Goal: Task Accomplishment & Management: Complete application form

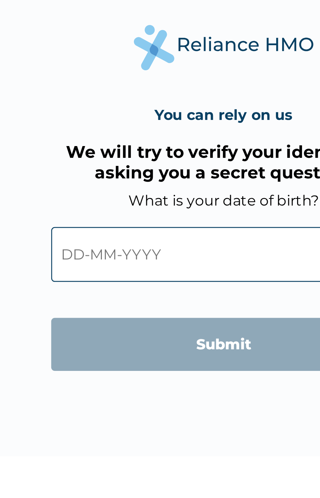
click at [110, 273] on input "text" at bounding box center [159, 274] width 125 height 20
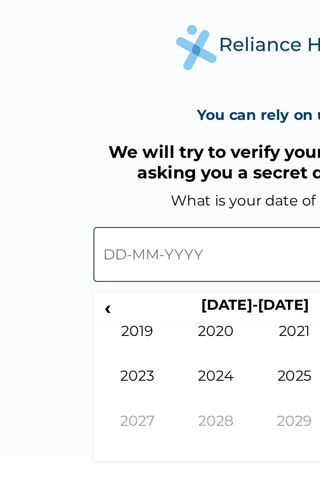
click at [108, 278] on input "text" at bounding box center [159, 274] width 125 height 20
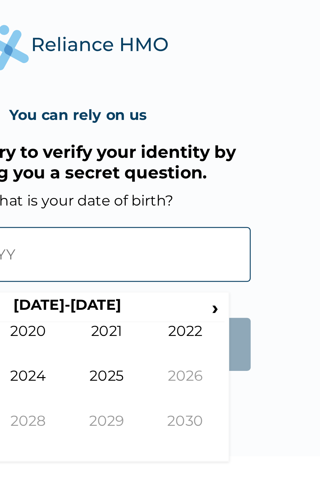
click at [186, 314] on td "2022" at bounding box center [199, 306] width 29 height 16
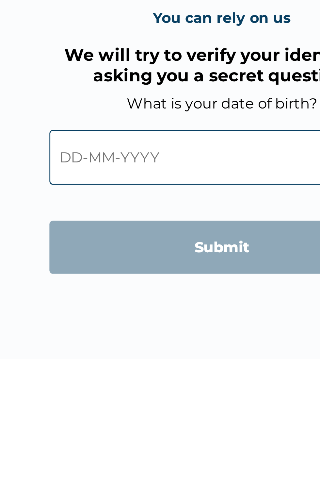
click at [119, 272] on input "text" at bounding box center [159, 274] width 125 height 20
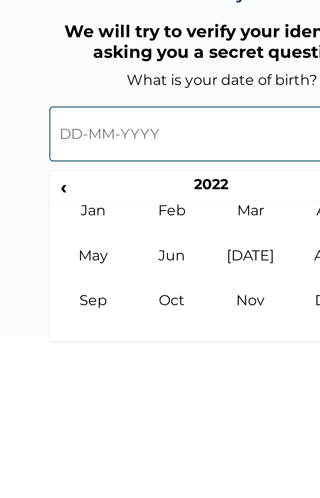
click at [140, 337] on td "Oct" at bounding box center [142, 339] width 29 height 16
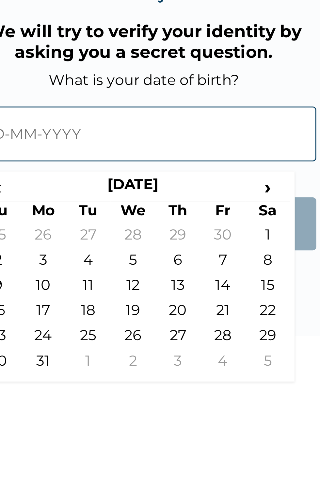
click at [205, 313] on td "1" at bounding box center [205, 311] width 16 height 9
type input "[DATE]"
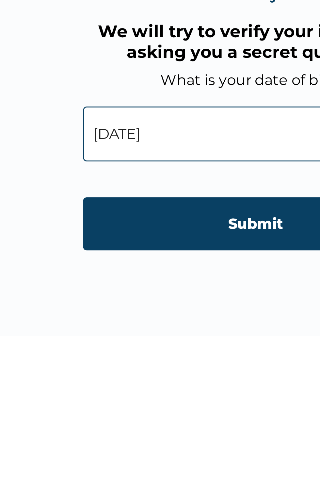
click at [122, 273] on input "[DATE]" at bounding box center [159, 274] width 125 height 20
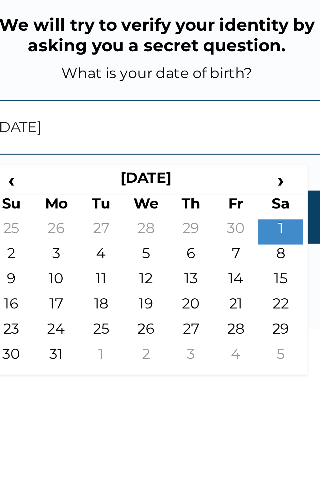
click at [204, 314] on td "1" at bounding box center [205, 311] width 16 height 9
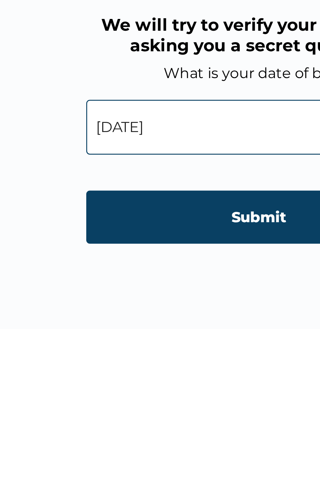
click at [125, 269] on input "[DATE]" at bounding box center [159, 274] width 125 height 20
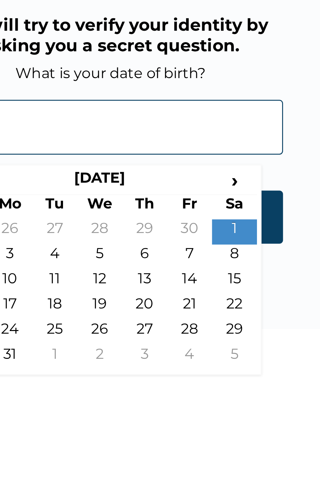
click at [204, 292] on span "›" at bounding box center [205, 293] width 16 height 8
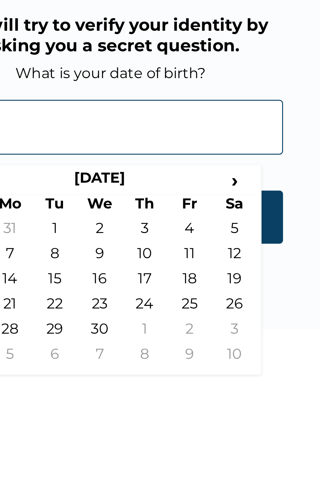
click at [207, 294] on span "›" at bounding box center [205, 293] width 16 height 8
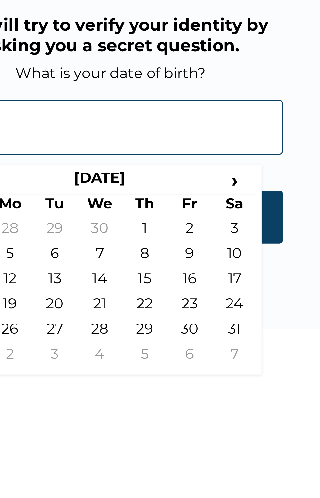
click at [207, 294] on span "›" at bounding box center [205, 293] width 16 height 8
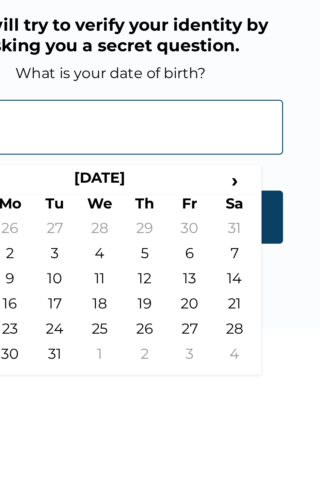
click at [207, 294] on span "›" at bounding box center [205, 293] width 16 height 8
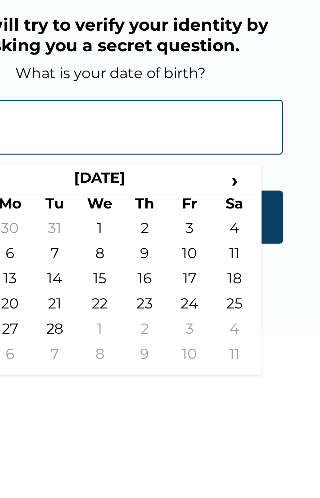
click at [207, 294] on span "›" at bounding box center [205, 293] width 16 height 8
click at [204, 296] on span "›" at bounding box center [205, 293] width 16 height 8
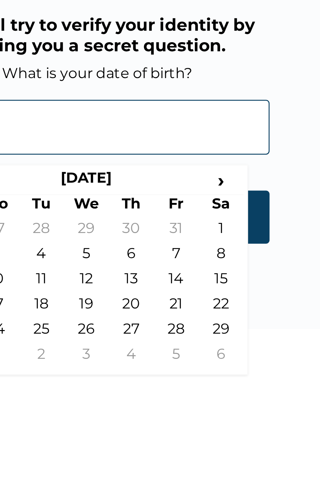
click at [206, 296] on span "›" at bounding box center [205, 293] width 16 height 8
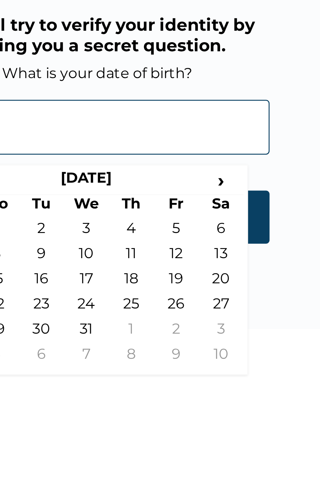
click at [206, 295] on span "›" at bounding box center [205, 293] width 16 height 8
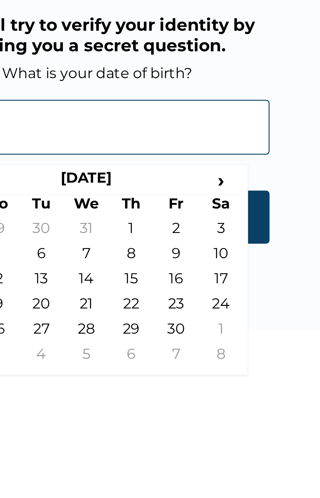
click at [200, 289] on span "›" at bounding box center [205, 293] width 16 height 8
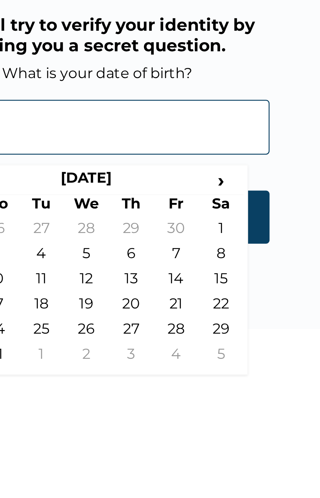
click at [203, 295] on span "›" at bounding box center [205, 293] width 16 height 8
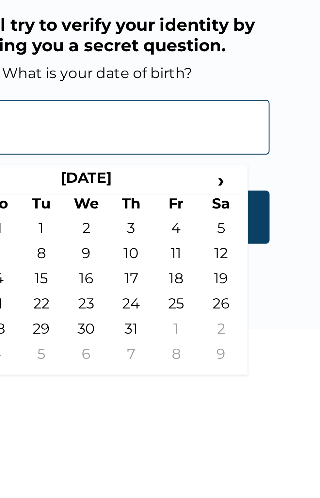
click at [206, 294] on span "›" at bounding box center [205, 293] width 16 height 8
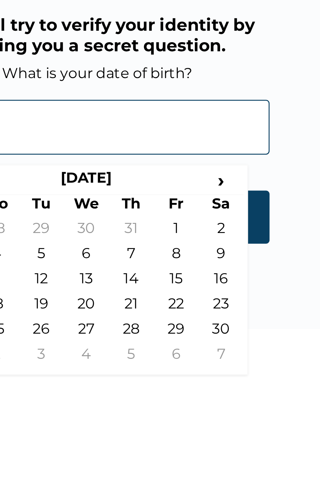
click at [209, 292] on span "›" at bounding box center [205, 293] width 16 height 8
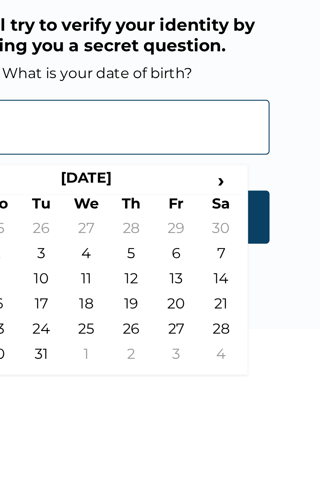
click at [210, 294] on span "›" at bounding box center [205, 293] width 16 height 8
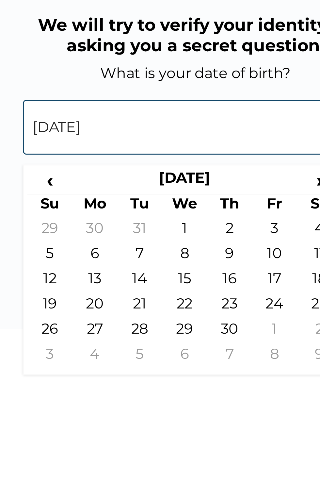
click at [123, 270] on input "[DATE]" at bounding box center [159, 274] width 125 height 20
click at [108, 293] on span "‹" at bounding box center [107, 293] width 16 height 8
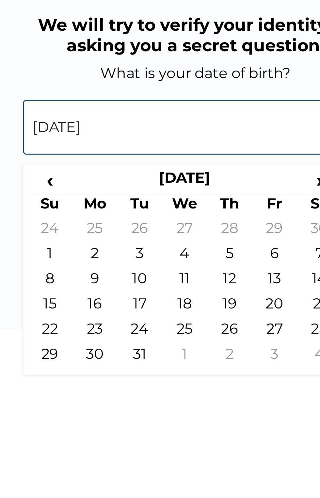
click at [107, 292] on span "‹" at bounding box center [107, 293] width 16 height 8
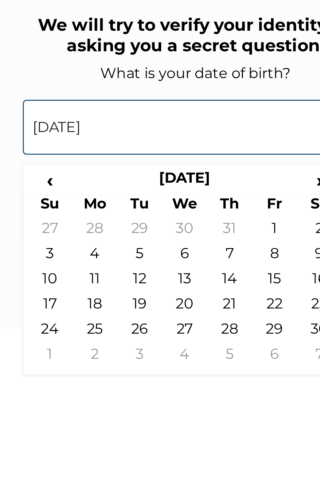
click at [111, 293] on span "‹" at bounding box center [107, 293] width 16 height 8
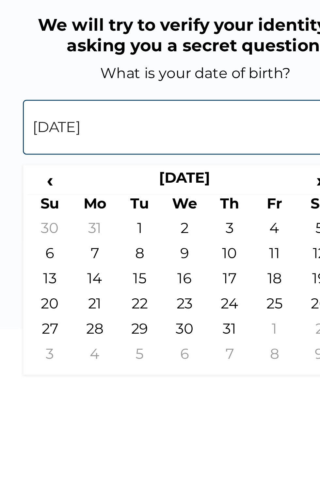
click at [108, 295] on span "‹" at bounding box center [107, 293] width 16 height 8
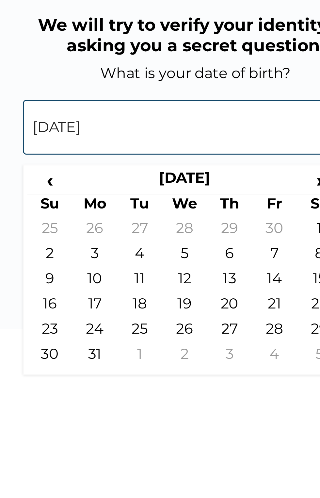
click at [115, 290] on th "[DATE]" at bounding box center [156, 293] width 82 height 9
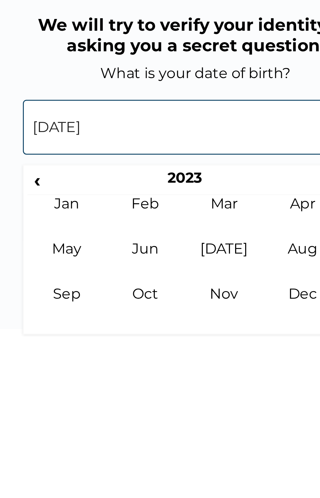
click at [114, 289] on th "2023" at bounding box center [156, 293] width 100 height 9
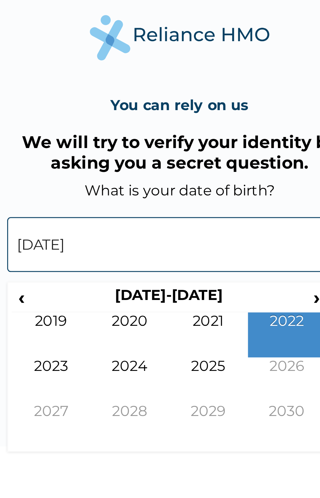
click at [144, 269] on input "[DATE]" at bounding box center [159, 274] width 125 height 20
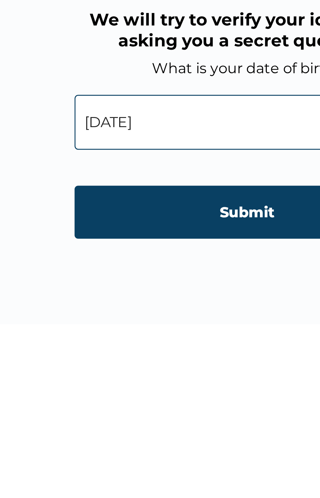
click at [135, 268] on input "[DATE]" at bounding box center [159, 274] width 125 height 20
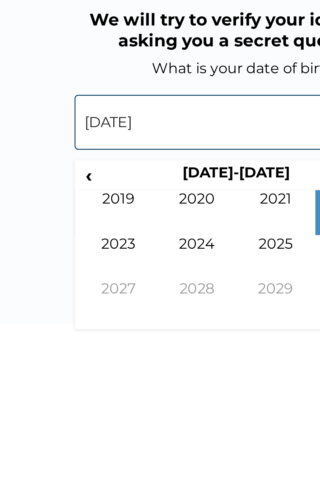
click at [185, 344] on td "2030" at bounding box center [199, 339] width 29 height 16
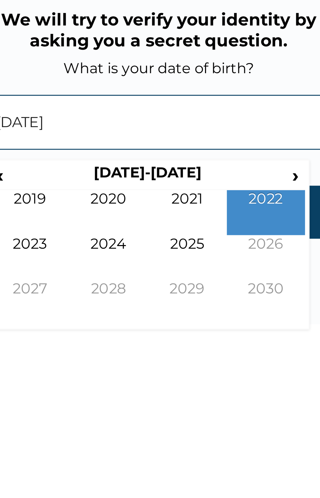
click at [201, 333] on td "2030" at bounding box center [199, 339] width 29 height 16
click at [201, 335] on td "2030" at bounding box center [199, 339] width 29 height 16
click at [202, 317] on td "2026" at bounding box center [199, 323] width 29 height 16
click at [196, 315] on td "2022" at bounding box center [199, 306] width 29 height 16
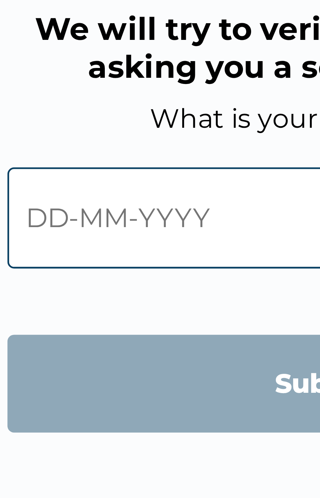
click at [111, 275] on input "text" at bounding box center [159, 274] width 125 height 20
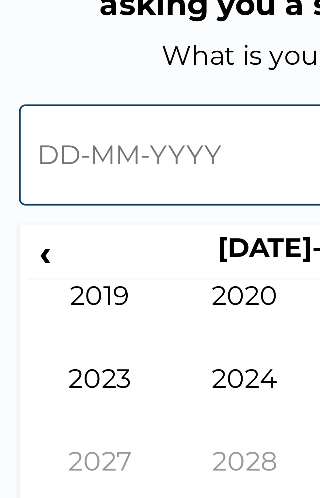
click at [131, 272] on input "text" at bounding box center [159, 274] width 125 height 20
click at [130, 272] on input "text" at bounding box center [159, 274] width 125 height 20
click at [107, 274] on input "text" at bounding box center [159, 274] width 125 height 20
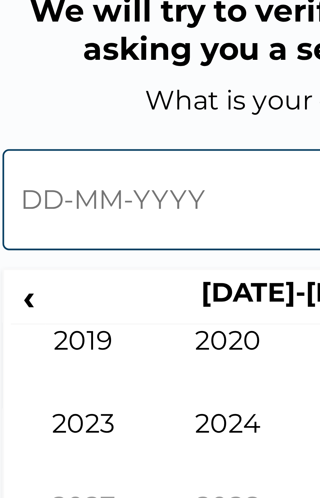
click at [106, 294] on span "‹" at bounding box center [102, 293] width 7 height 8
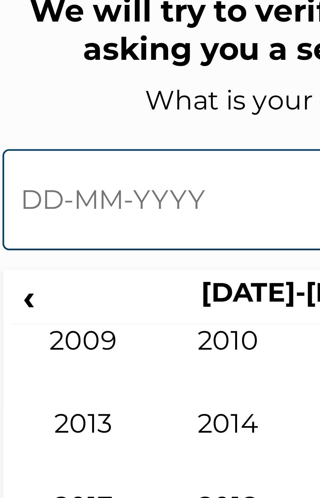
click at [110, 295] on th "2010-2019" at bounding box center [156, 293] width 100 height 9
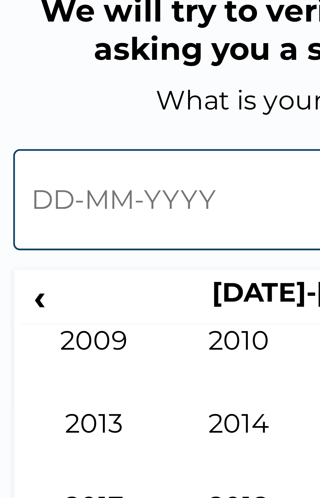
click at [106, 295] on span "‹" at bounding box center [102, 293] width 7 height 8
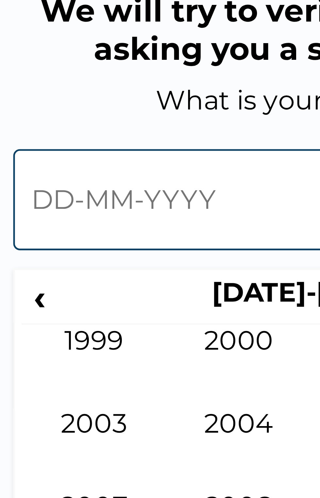
click at [107, 294] on th "2000-2009" at bounding box center [156, 293] width 100 height 9
click at [107, 293] on th "2000-2009" at bounding box center [156, 293] width 100 height 9
click at [105, 295] on span "‹" at bounding box center [102, 293] width 7 height 8
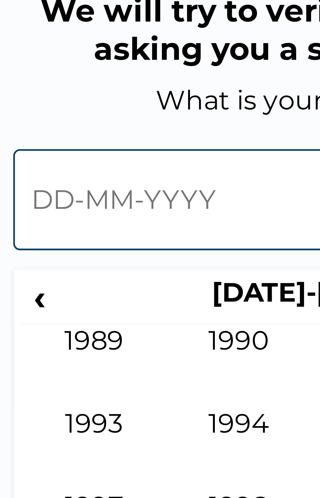
click at [106, 294] on span "‹" at bounding box center [102, 293] width 7 height 8
click at [107, 294] on th "1980-1989" at bounding box center [156, 293] width 100 height 9
click at [105, 294] on span "‹" at bounding box center [102, 293] width 7 height 8
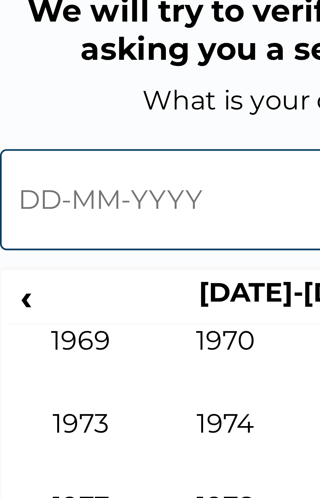
click at [141, 316] on td "1974" at bounding box center [142, 323] width 29 height 16
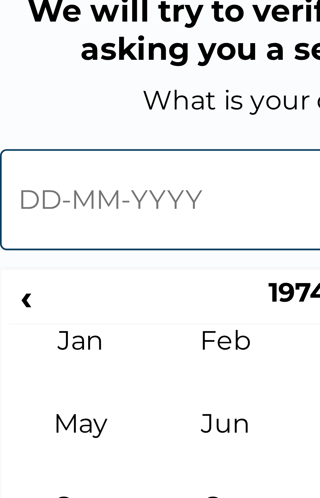
click at [146, 338] on td "Oct" at bounding box center [142, 339] width 29 height 16
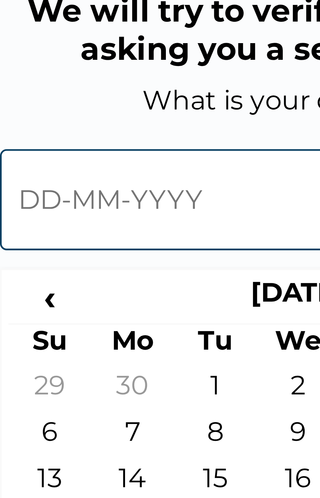
click at [141, 311] on td "1" at bounding box center [140, 311] width 16 height 9
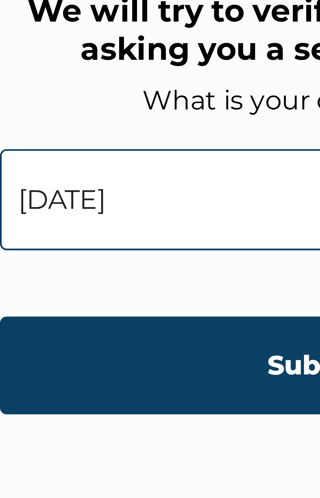
click at [131, 272] on input "01-10-1974" at bounding box center [159, 274] width 125 height 20
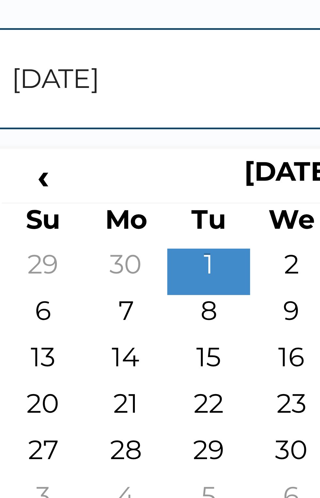
click at [120, 271] on input "01-10-1974" at bounding box center [159, 274] width 125 height 20
click at [125, 274] on input "01-10-1974" at bounding box center [159, 274] width 125 height 20
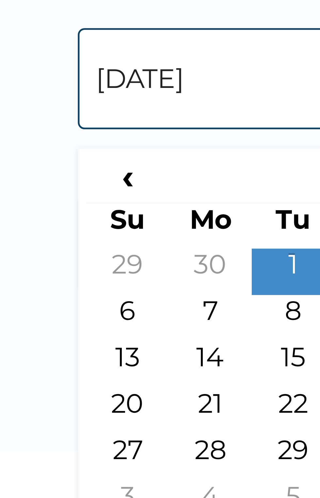
click at [102, 274] on input "01-10-1974" at bounding box center [159, 274] width 125 height 20
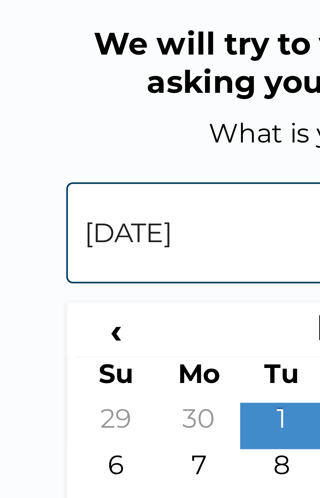
click at [104, 273] on input "01-10-1974" at bounding box center [159, 274] width 125 height 20
click at [103, 275] on input "01-10-1974" at bounding box center [159, 274] width 125 height 20
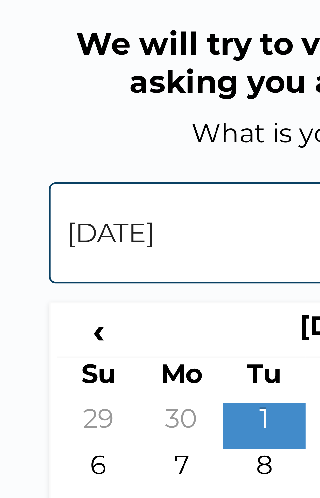
click at [107, 294] on span "‹" at bounding box center [107, 293] width 16 height 8
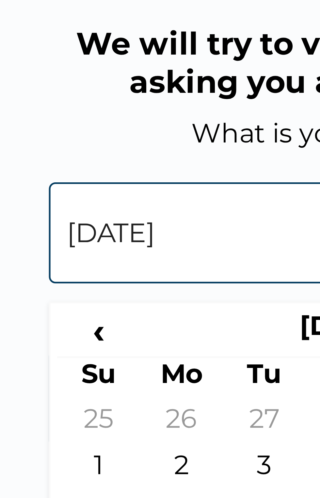
click at [109, 292] on span "‹" at bounding box center [107, 293] width 16 height 8
click at [111, 293] on span "‹" at bounding box center [107, 293] width 16 height 8
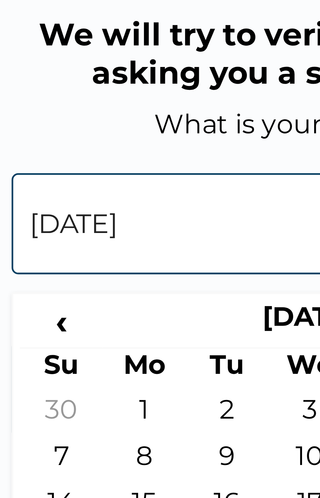
click at [110, 295] on span "‹" at bounding box center [107, 293] width 16 height 8
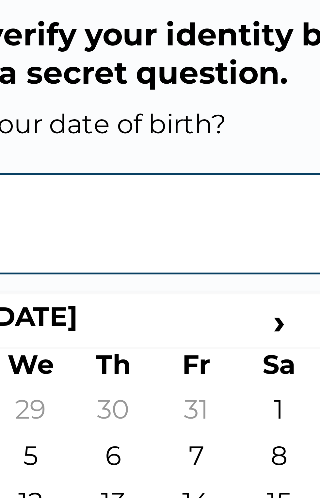
click at [205, 294] on span "›" at bounding box center [205, 293] width 16 height 8
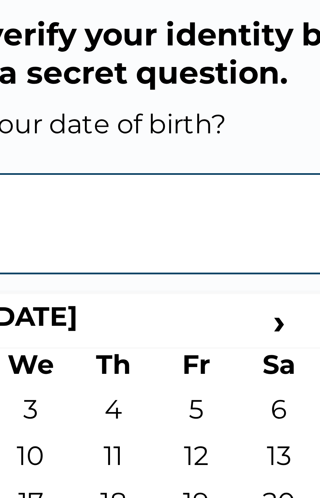
click at [204, 293] on span "›" at bounding box center [205, 293] width 16 height 8
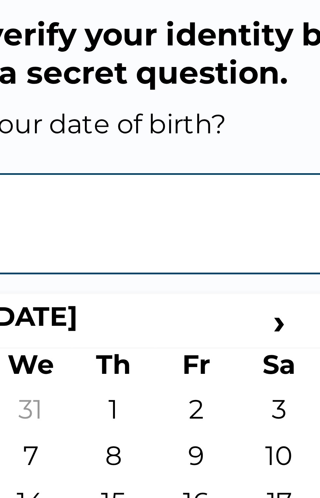
click at [205, 294] on span "›" at bounding box center [205, 293] width 16 height 8
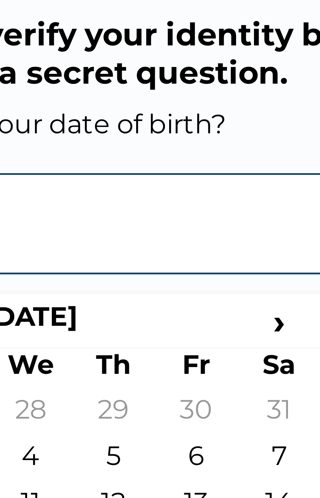
click at [205, 294] on span "›" at bounding box center [205, 293] width 16 height 8
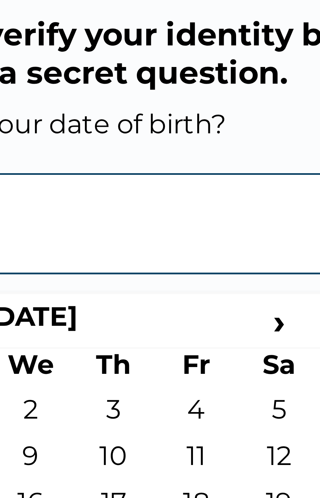
click at [204, 295] on span "›" at bounding box center [205, 293] width 16 height 8
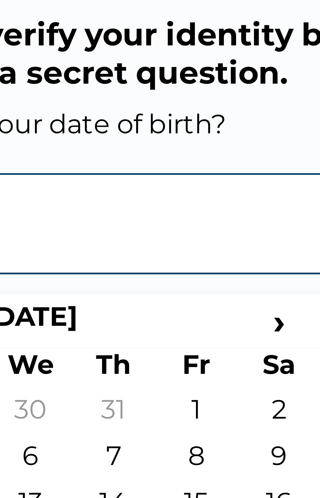
click at [206, 294] on span "›" at bounding box center [205, 293] width 16 height 8
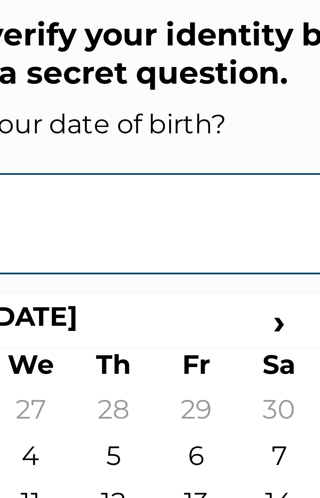
click at [205, 293] on span "›" at bounding box center [205, 293] width 16 height 8
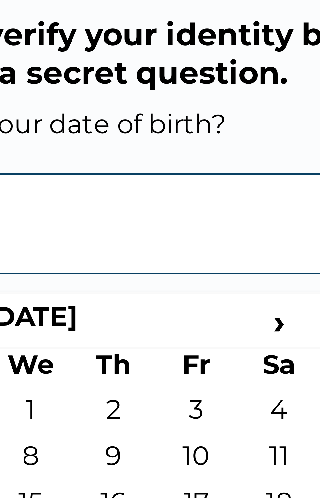
click at [206, 294] on span "›" at bounding box center [205, 293] width 16 height 8
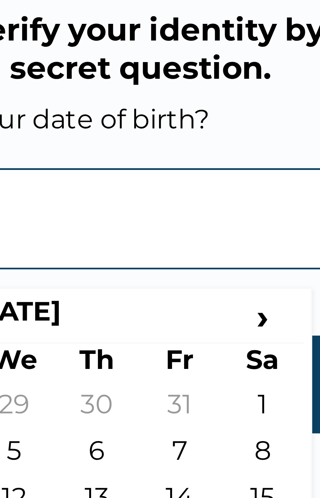
click at [205, 293] on span "›" at bounding box center [205, 293] width 16 height 8
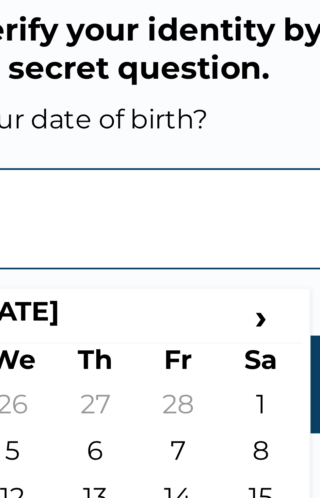
click at [206, 291] on span "›" at bounding box center [205, 293] width 16 height 8
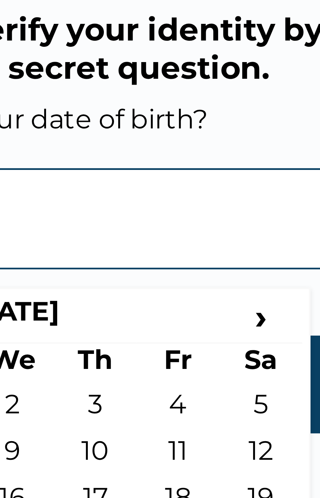
click at [205, 295] on span "›" at bounding box center [205, 293] width 16 height 8
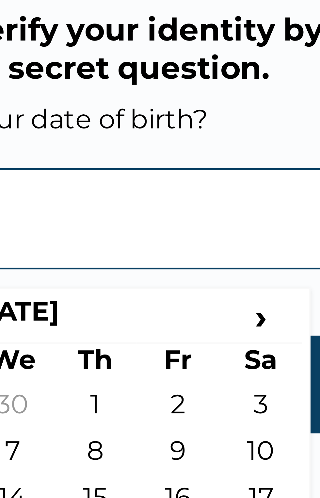
click at [205, 295] on span "›" at bounding box center [205, 293] width 16 height 8
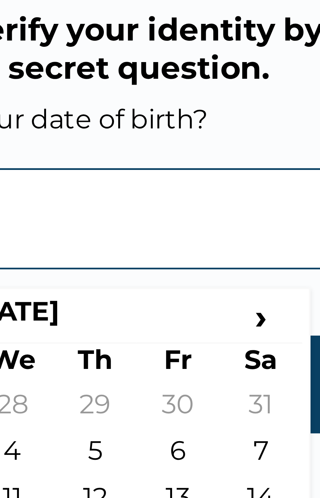
click at [206, 295] on span "›" at bounding box center [205, 293] width 16 height 8
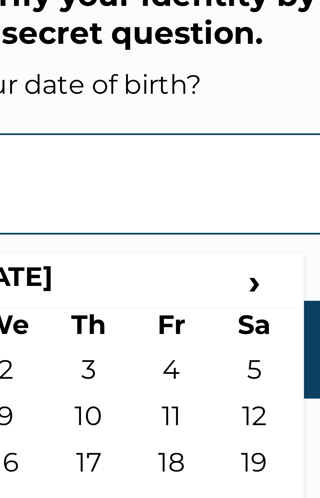
click at [207, 297] on span "›" at bounding box center [205, 293] width 16 height 8
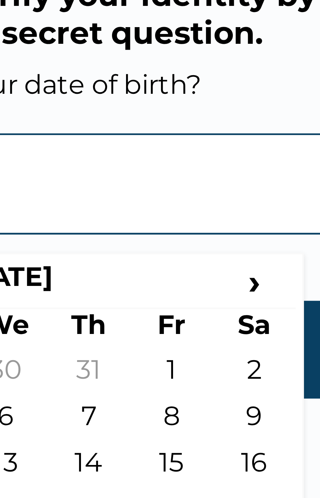
click at [205, 295] on span "›" at bounding box center [205, 293] width 16 height 8
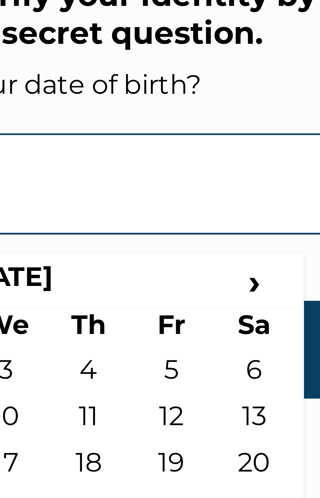
click at [206, 293] on span "›" at bounding box center [205, 293] width 16 height 8
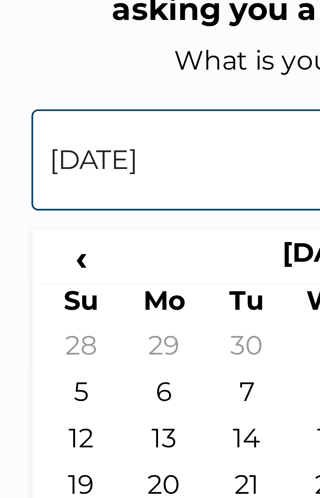
click at [124, 272] on input "01-10-1974" at bounding box center [159, 274] width 125 height 20
click at [121, 273] on input "01-10-1974" at bounding box center [159, 274] width 125 height 20
click at [114, 272] on input "01-10-1974" at bounding box center [159, 274] width 125 height 20
click at [110, 277] on input "01-10-1974" at bounding box center [159, 274] width 125 height 20
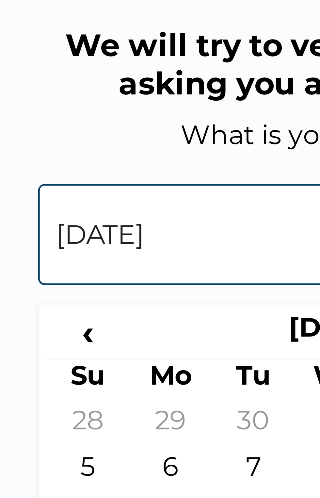
click at [114, 275] on input "01-10-1974" at bounding box center [159, 274] width 125 height 20
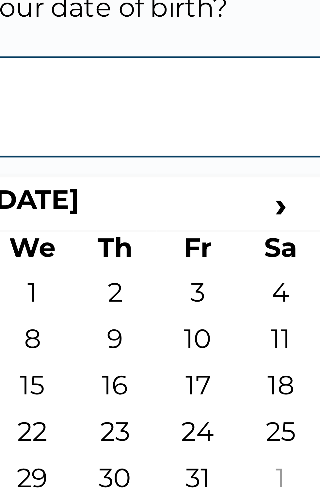
click at [190, 320] on td "10" at bounding box center [189, 320] width 16 height 9
type input "10-10-1975"
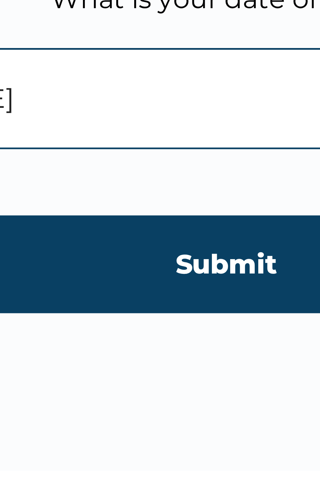
click at [165, 306] on input "Submit" at bounding box center [159, 306] width 125 height 19
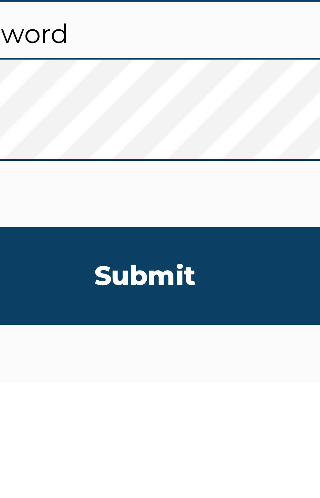
click at [170, 327] on input "Submit" at bounding box center [159, 325] width 125 height 19
